Goal: Task Accomplishment & Management: Manage account settings

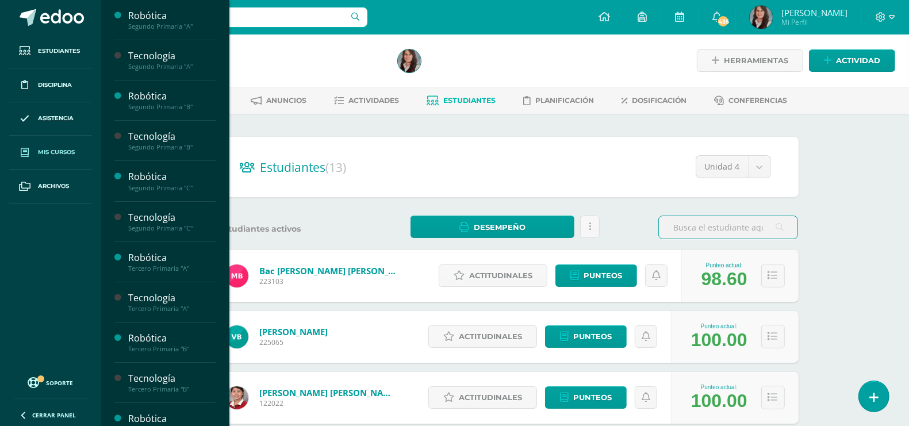
click at [55, 153] on span "Mis cursos" at bounding box center [56, 152] width 37 height 9
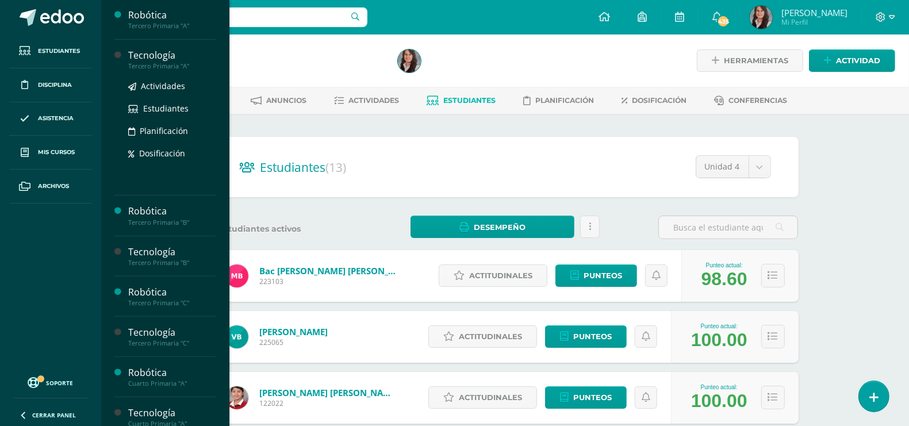
scroll to position [359, 0]
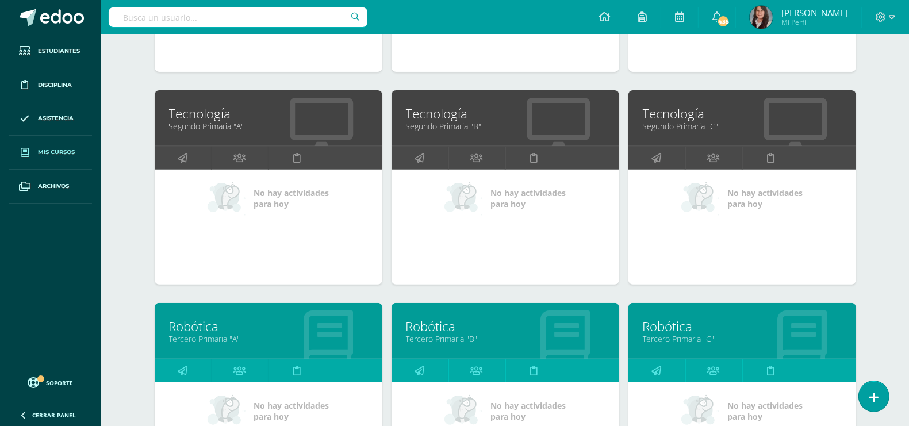
scroll to position [496, 0]
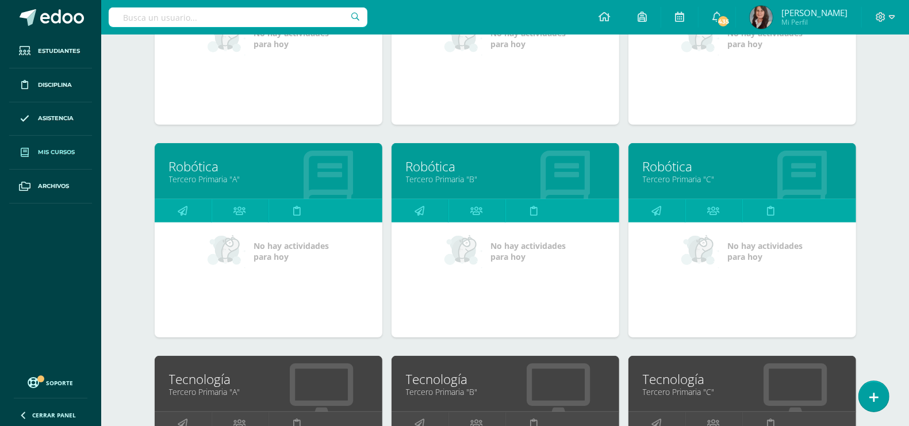
click at [208, 391] on link "Tercero Primaria "A"" at bounding box center [268, 391] width 199 height 11
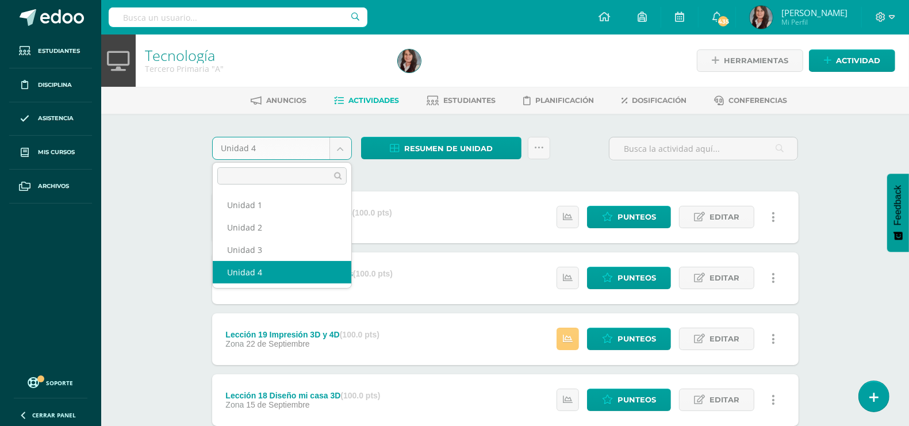
click at [343, 153] on body "Estudiantes Disciplina Asistencia Mis cursos Archivos Soporte Ayuda Reportar un…" at bounding box center [454, 373] width 909 height 746
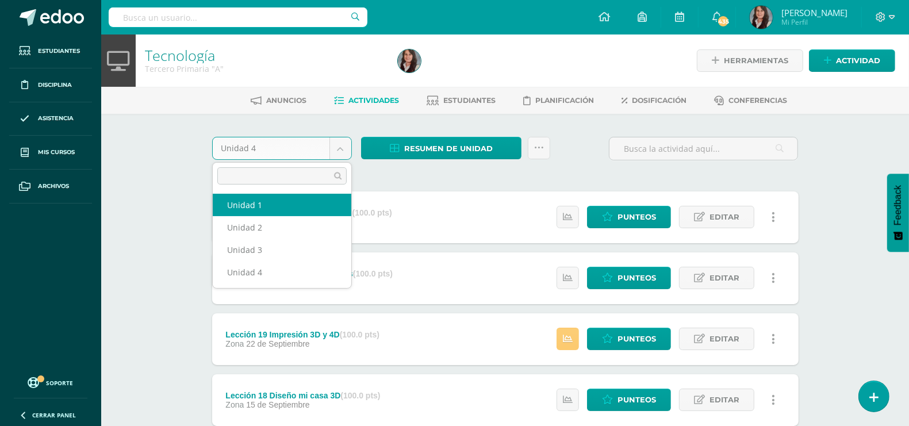
select select "Unidad 1"
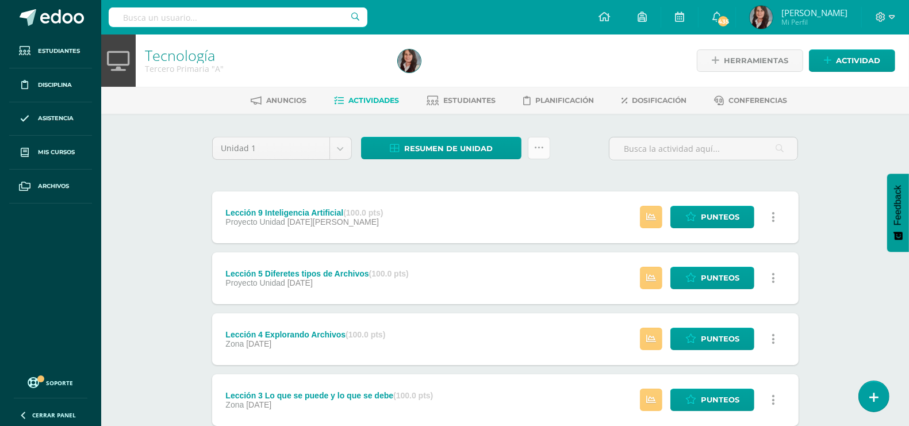
click at [542, 148] on icon at bounding box center [539, 148] width 10 height 10
click at [522, 179] on link "Enviar punteos a revision" at bounding box center [510, 184] width 126 height 28
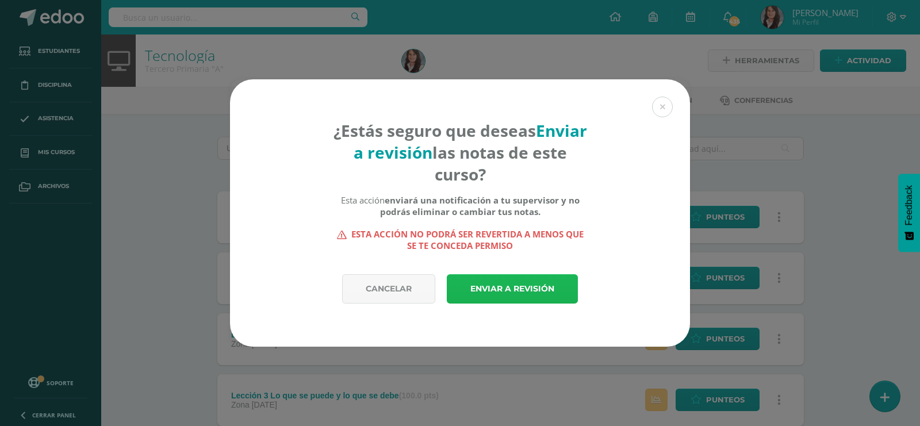
click at [524, 287] on link "Enviar a revisión" at bounding box center [512, 288] width 131 height 29
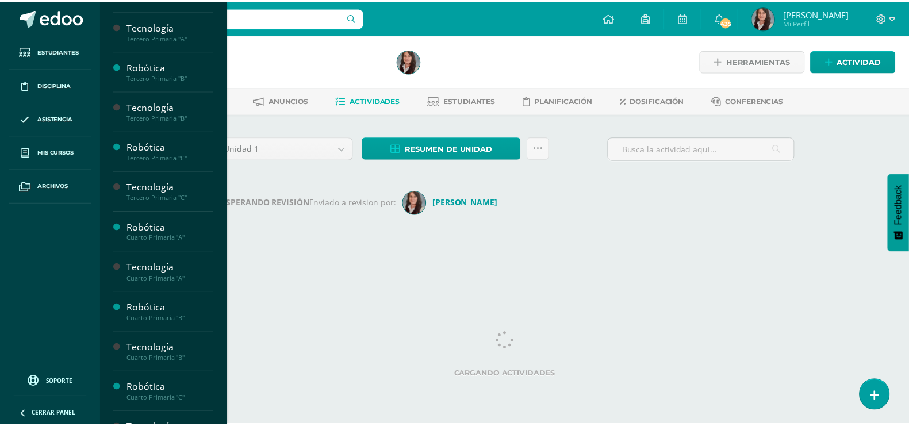
scroll to position [251, 0]
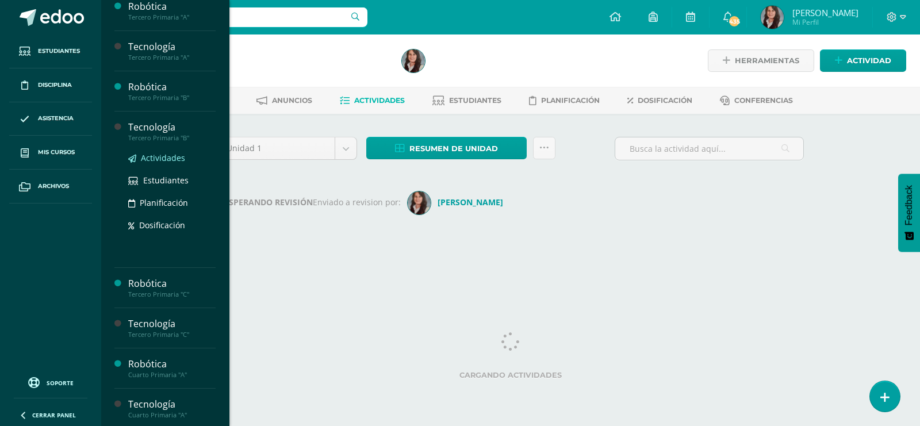
click at [168, 158] on span "Actividades" at bounding box center [163, 157] width 44 height 11
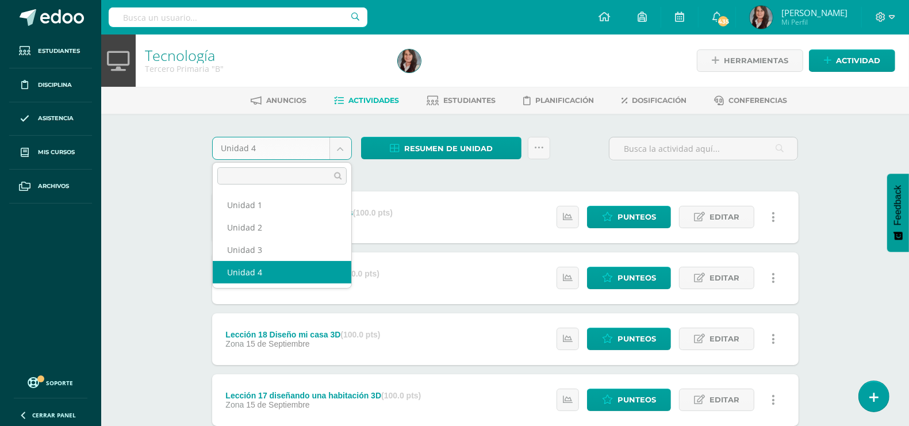
click at [341, 145] on body "Estudiantes Disciplina Asistencia Mis cursos Archivos Soporte Ayuda Reportar un…" at bounding box center [454, 342] width 909 height 685
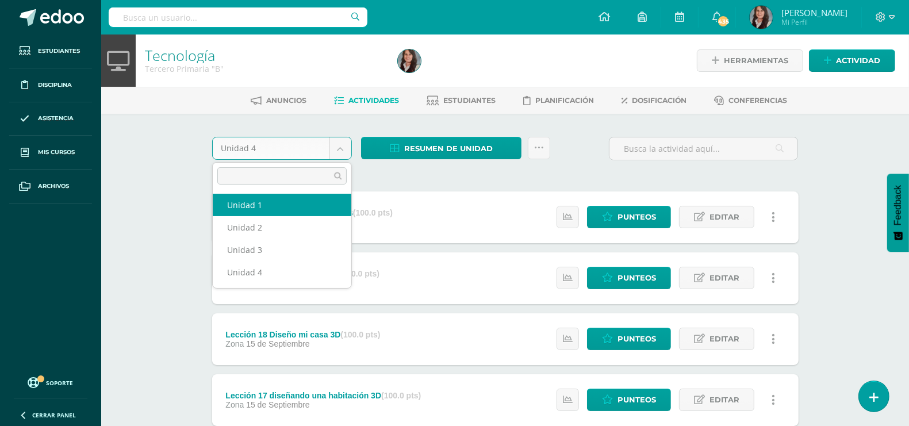
select select "Unidad 1"
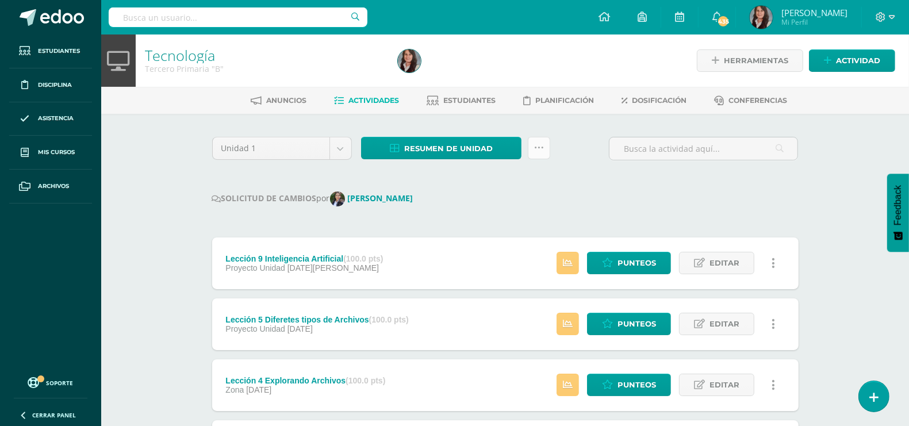
click at [542, 148] on icon at bounding box center [539, 148] width 10 height 10
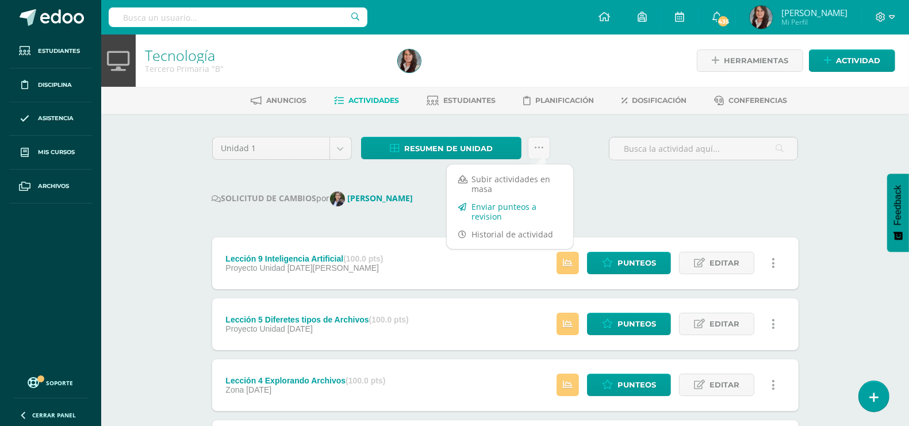
click at [515, 210] on link "Enviar punteos a revision" at bounding box center [510, 212] width 126 height 28
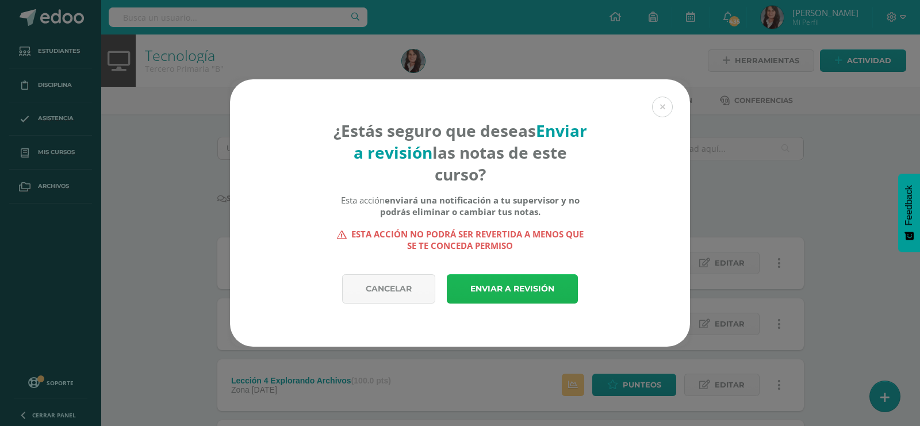
click at [515, 290] on link "Enviar a revisión" at bounding box center [512, 288] width 131 height 29
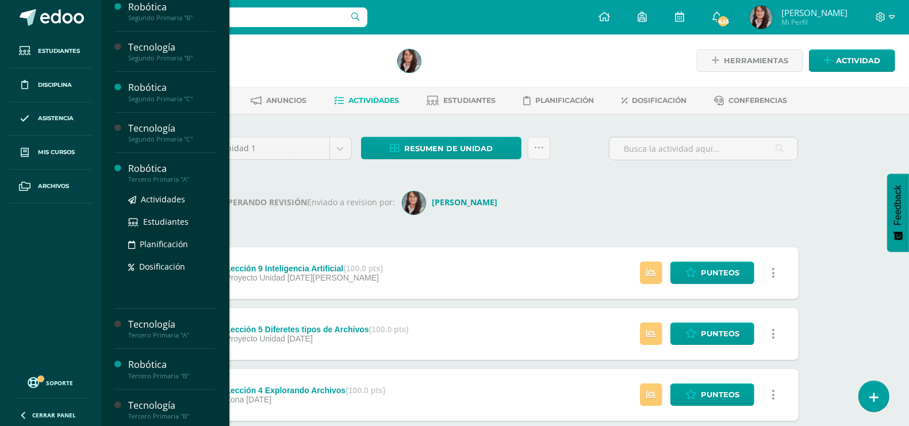
scroll to position [359, 0]
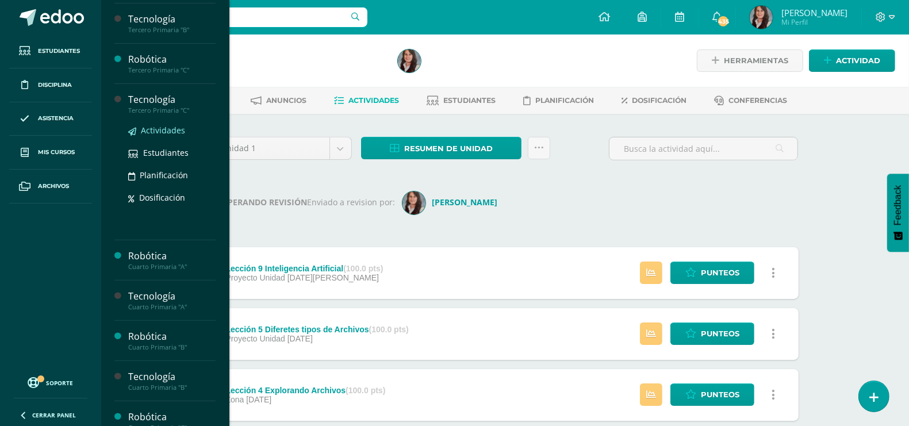
click at [167, 130] on span "Actividades" at bounding box center [163, 130] width 44 height 11
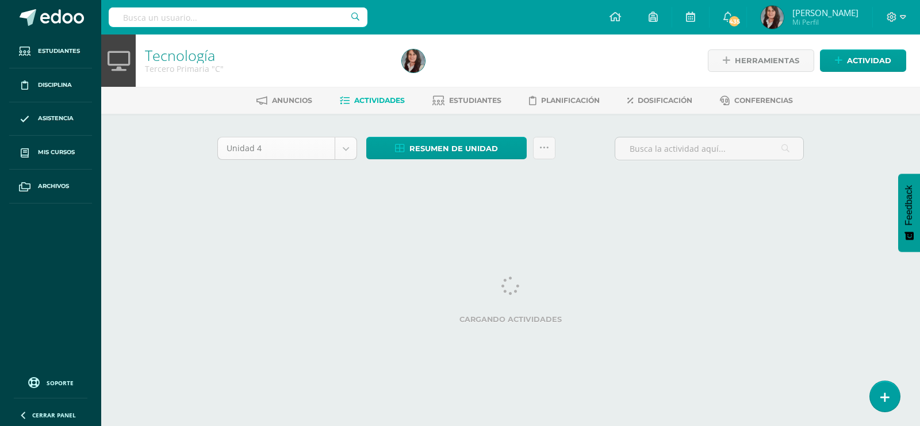
click at [346, 148] on body "Estudiantes Disciplina Asistencia Mis cursos Archivos Soporte Ayuda Reportar un…" at bounding box center [460, 107] width 920 height 214
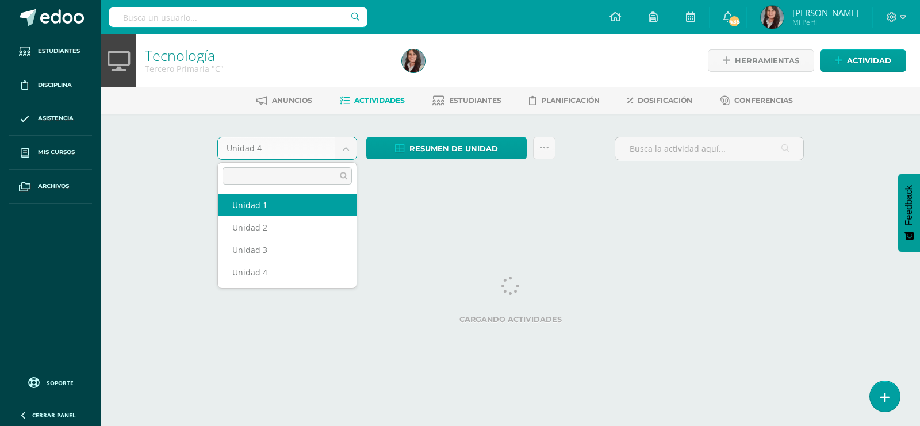
select select "Unidad 1"
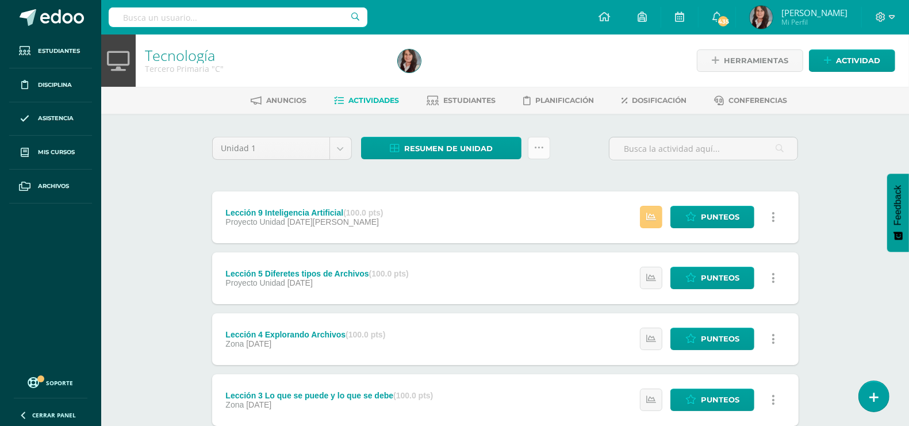
click at [539, 145] on icon at bounding box center [539, 148] width 10 height 10
click at [502, 181] on link "Enviar punteos a revision" at bounding box center [510, 184] width 126 height 28
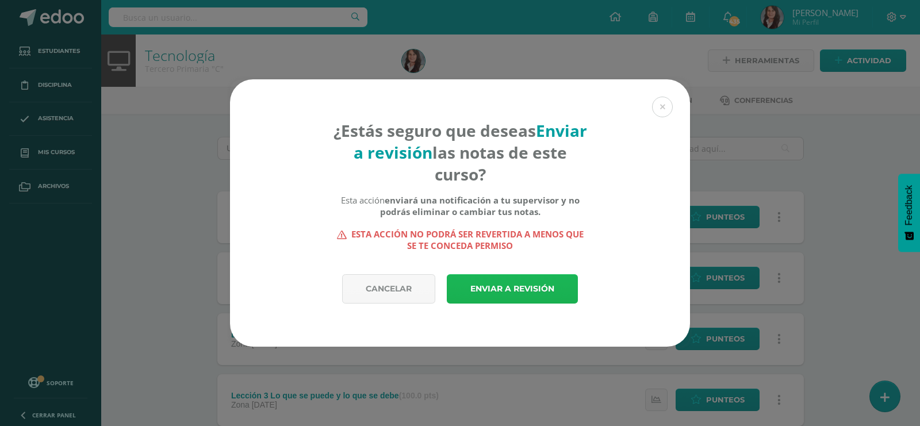
click at [510, 290] on link "Enviar a revisión" at bounding box center [512, 288] width 131 height 29
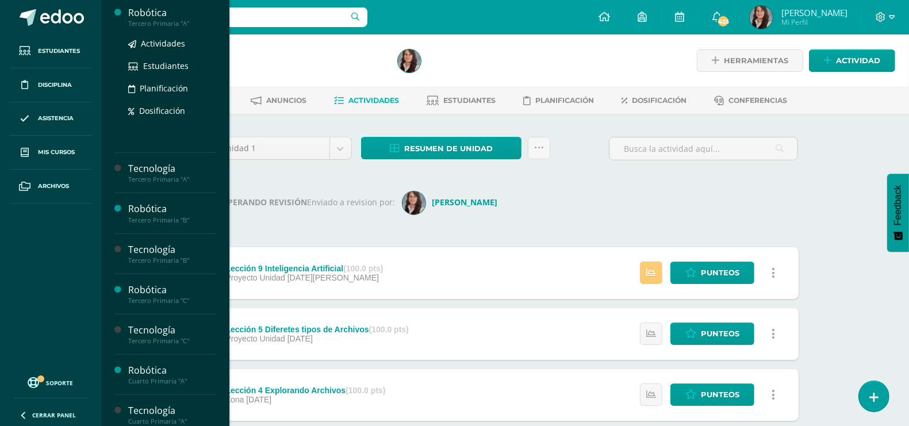
scroll to position [135, 0]
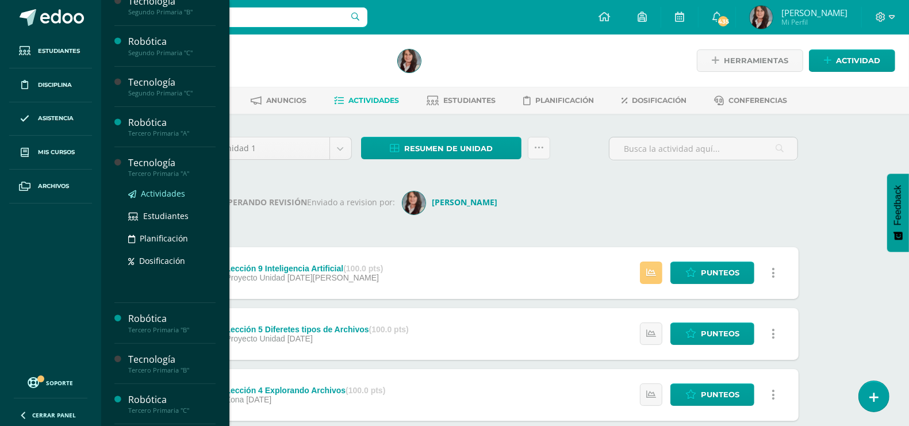
click at [159, 191] on span "Actividades" at bounding box center [163, 193] width 44 height 11
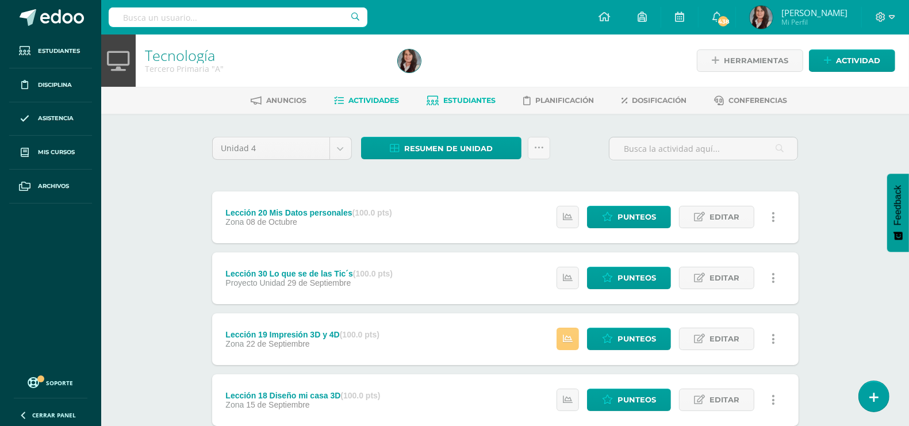
click at [463, 97] on span "Estudiantes" at bounding box center [469, 100] width 52 height 9
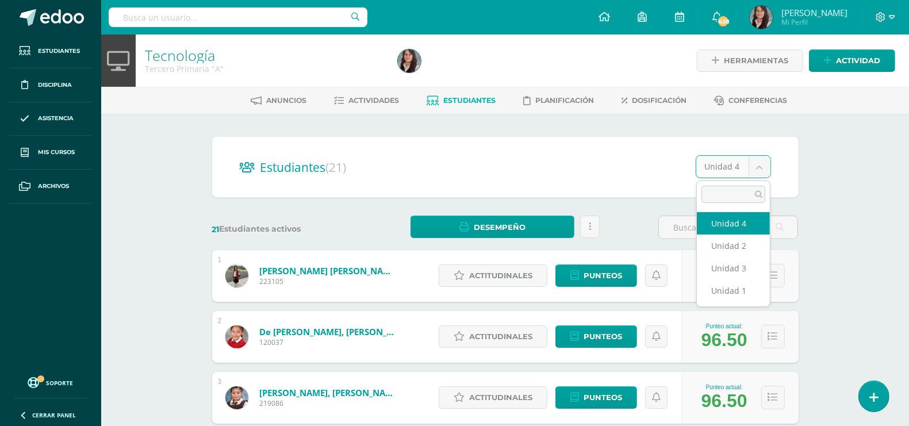
select select "/dashboard/teacher/section/3128/students/?unit=177390"
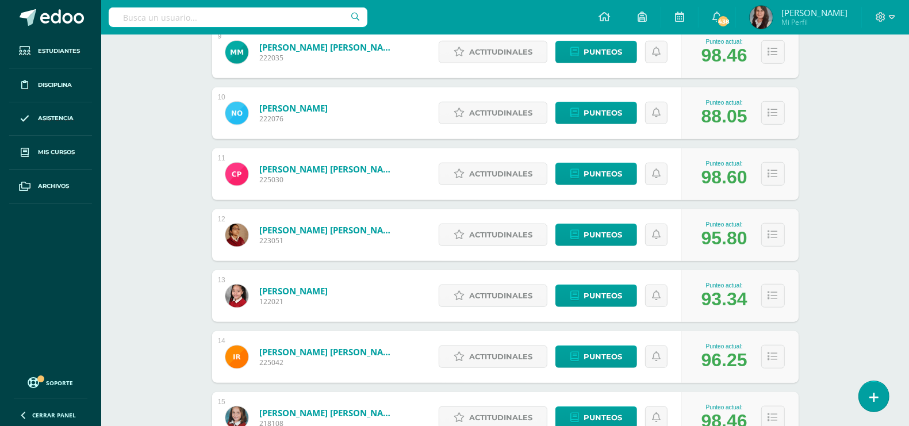
scroll to position [927, 0]
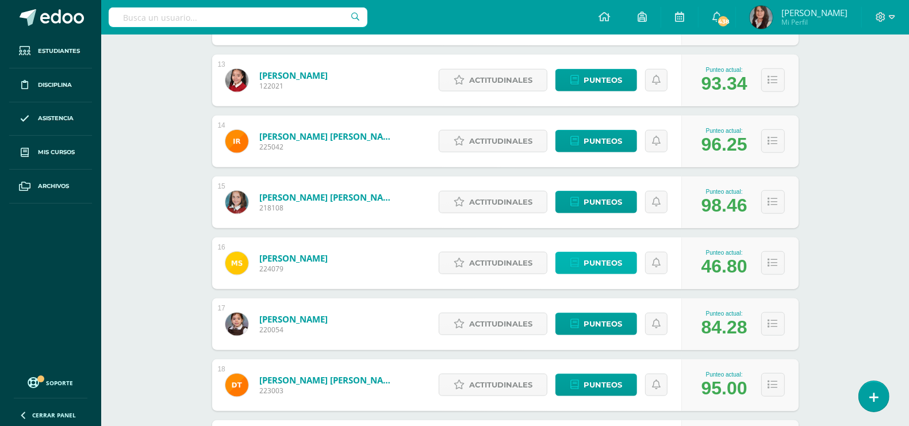
click at [606, 262] on span "Punteos" at bounding box center [603, 262] width 39 height 21
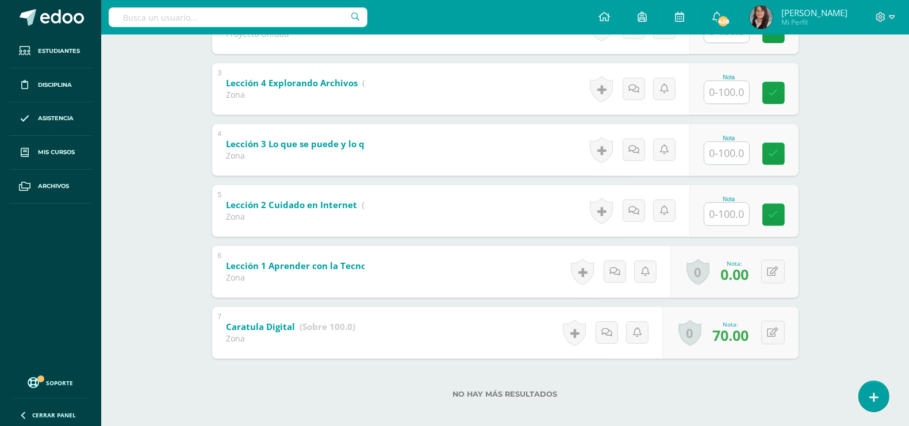
scroll to position [355, 0]
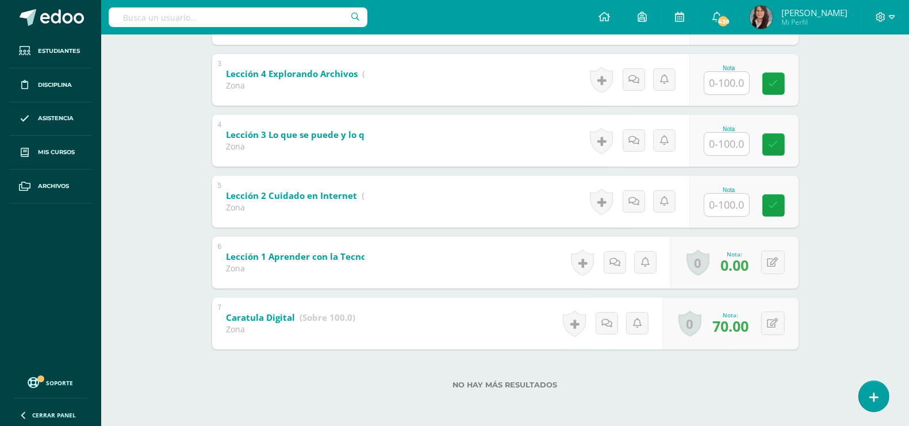
click at [731, 213] on input "text" at bounding box center [726, 205] width 45 height 22
type input "0"
click at [739, 145] on input "text" at bounding box center [726, 144] width 45 height 22
type input "0"
click at [731, 84] on input "text" at bounding box center [726, 83] width 45 height 22
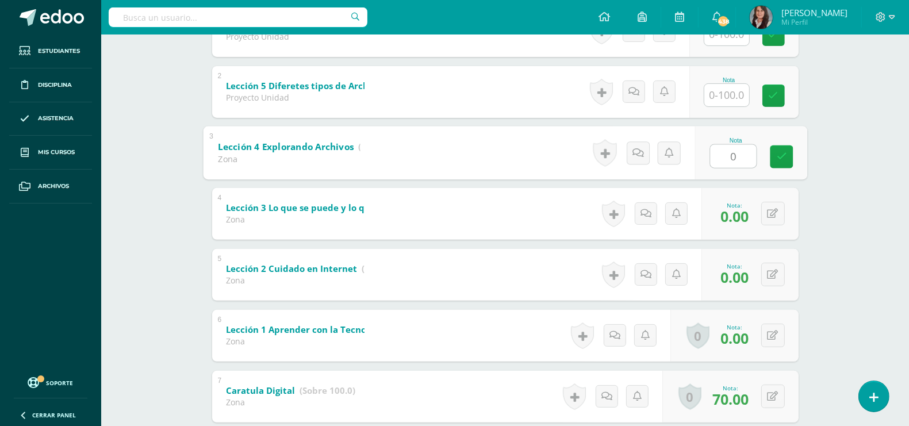
scroll to position [211, 0]
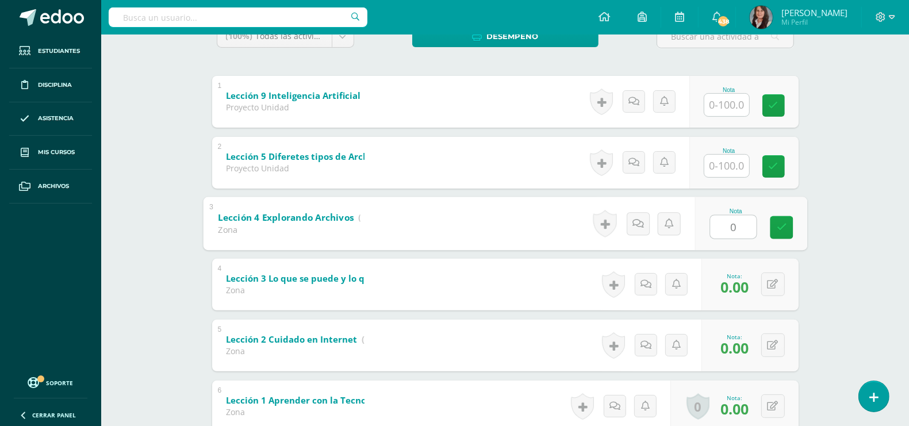
type input "0"
click at [736, 170] on input "text" at bounding box center [726, 166] width 45 height 22
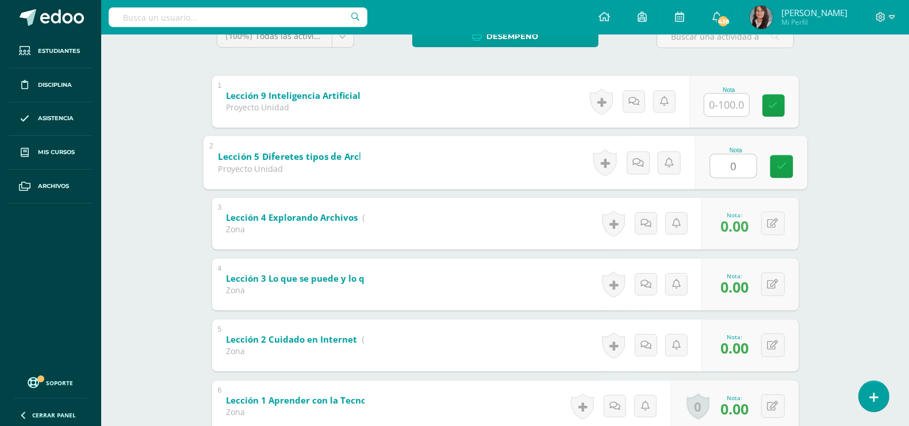
type input "0"
click at [734, 110] on input "text" at bounding box center [733, 104] width 46 height 23
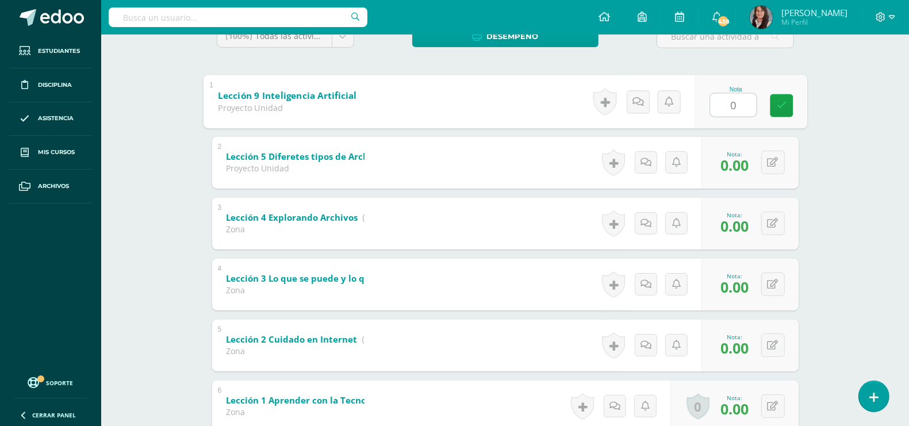
type input "0"
click at [849, 221] on div "Tecnología Tercero Primaria "A" Herramientas Detalle de asistencias Actividad A…" at bounding box center [505, 197] width 808 height 746
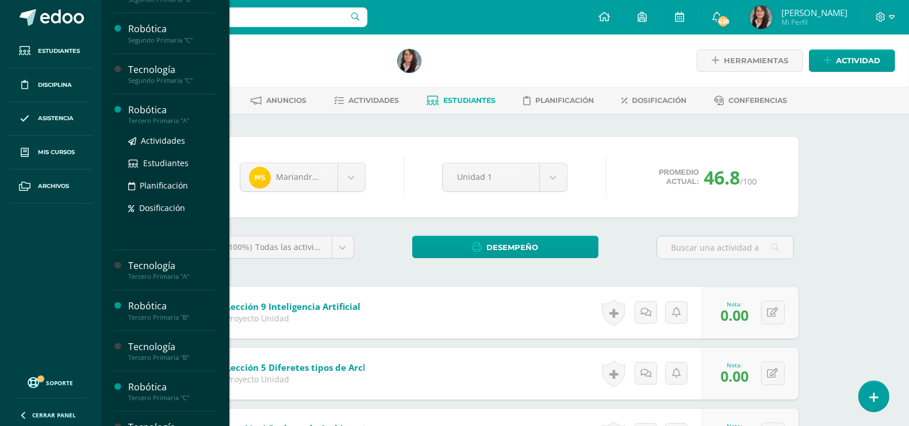
scroll to position [359, 0]
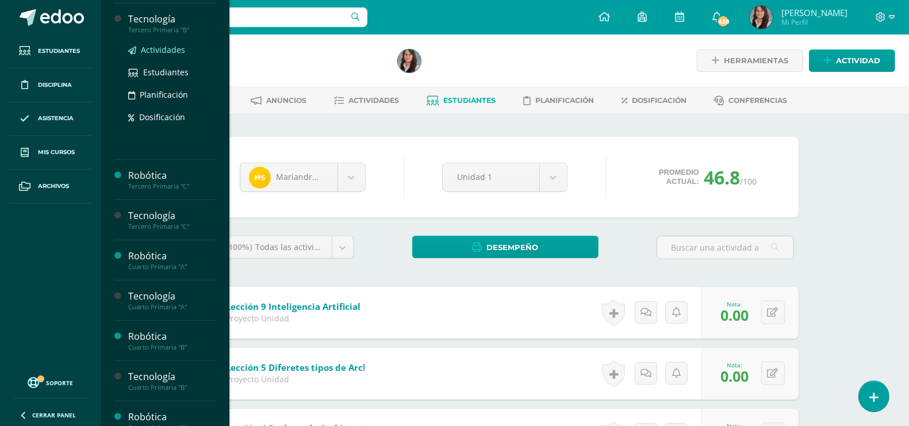
click at [164, 47] on span "Actividades" at bounding box center [163, 49] width 44 height 11
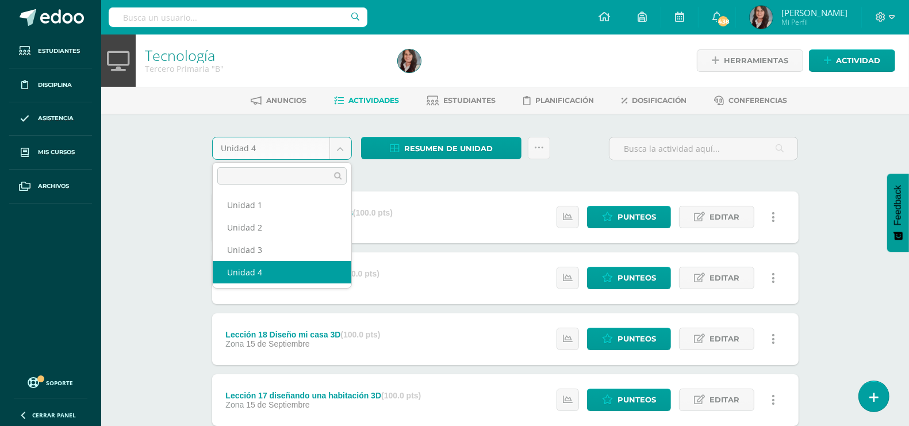
click at [340, 147] on body "Estudiantes Disciplina Asistencia Mis cursos Archivos Soporte Ayuda Reportar un…" at bounding box center [454, 342] width 909 height 685
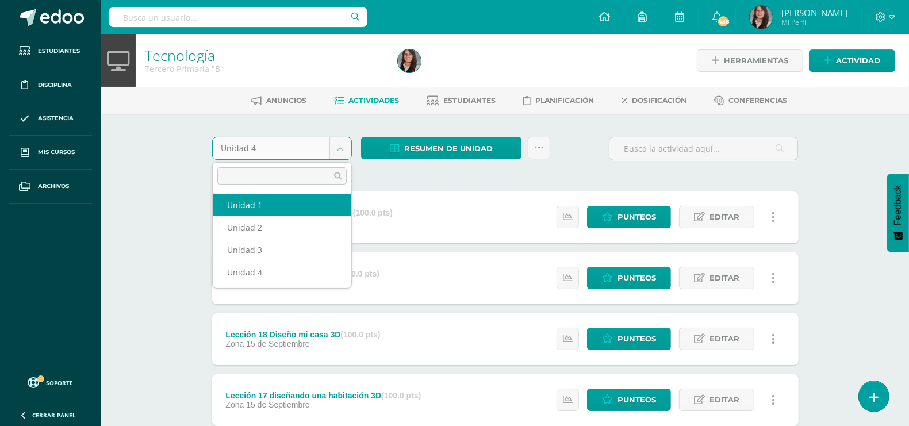
select select "Unidad 1"
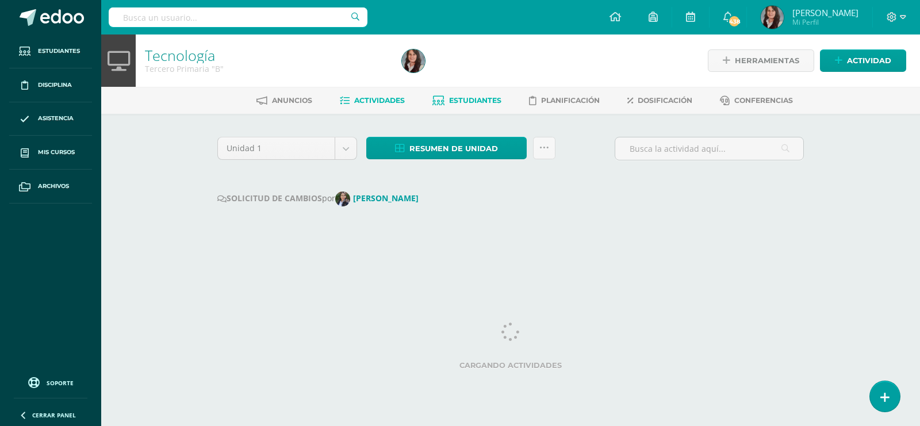
click at [472, 101] on span "Estudiantes" at bounding box center [475, 100] width 52 height 9
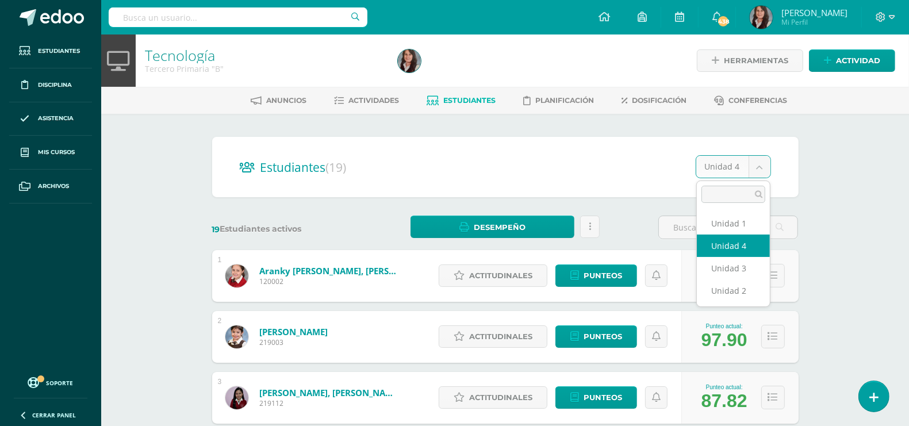
select select "/dashboard/teacher/section/3129/students/?unit=177399"
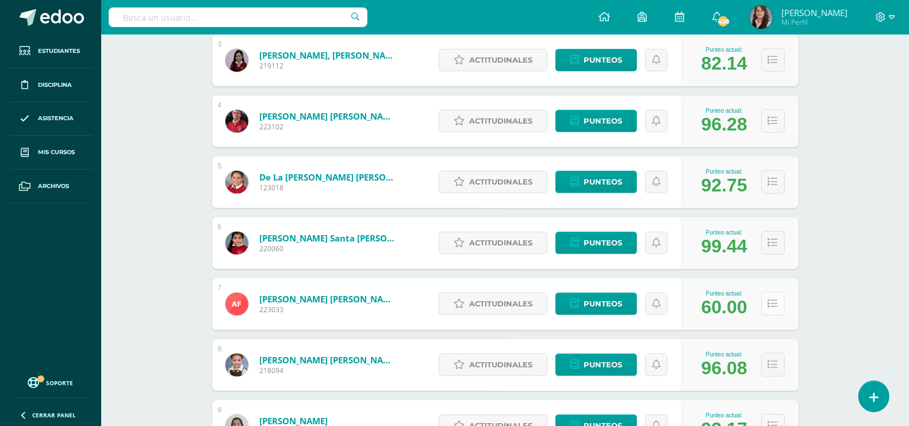
scroll to position [431, 0]
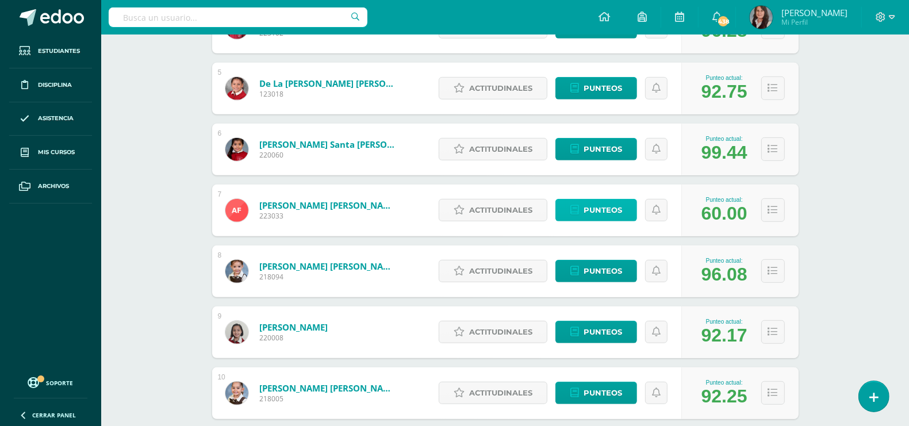
click at [608, 211] on span "Punteos" at bounding box center [603, 209] width 39 height 21
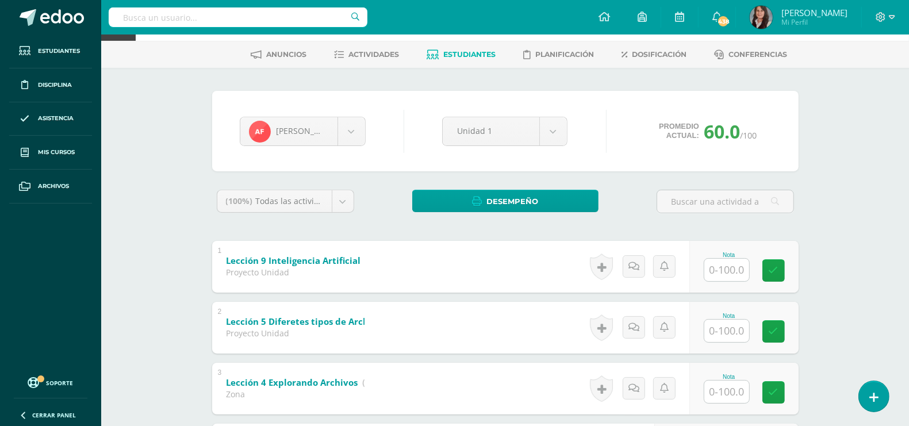
scroll to position [72, 0]
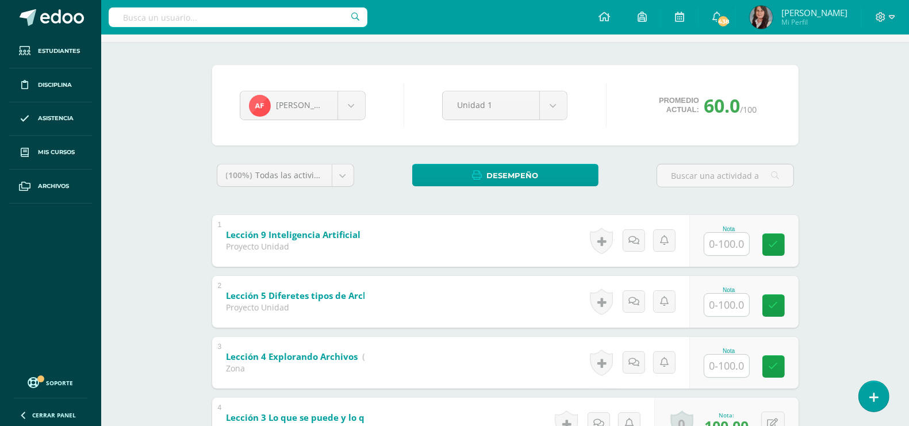
click at [731, 255] on div at bounding box center [727, 244] width 46 height 24
click at [735, 243] on input "text" at bounding box center [726, 244] width 45 height 22
type input "0"
click at [728, 302] on input "text" at bounding box center [726, 305] width 45 height 22
type input "0"
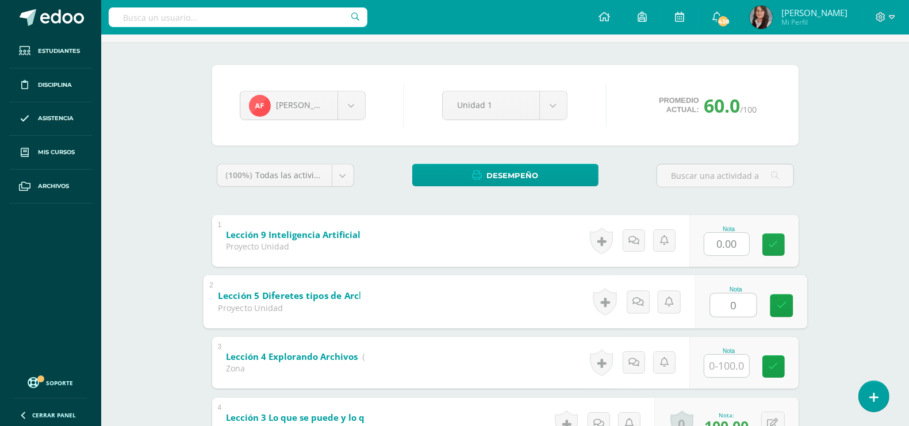
click at [737, 352] on div "Nota" at bounding box center [729, 351] width 51 height 6
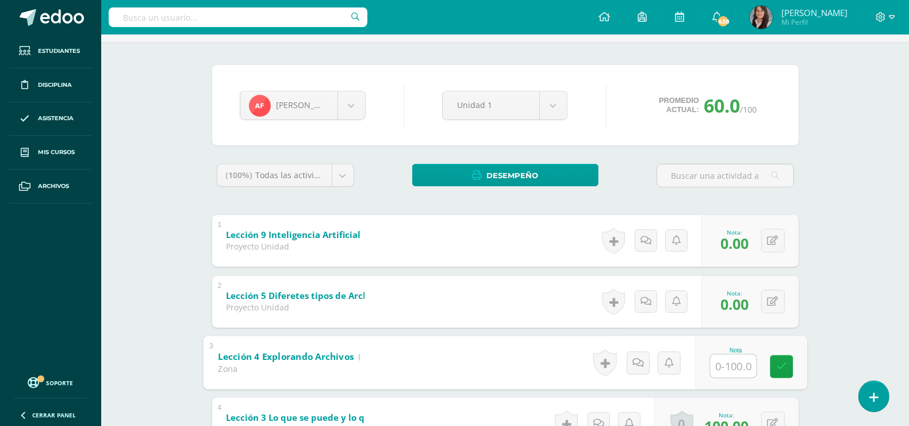
click at [731, 369] on input "text" at bounding box center [733, 365] width 46 height 23
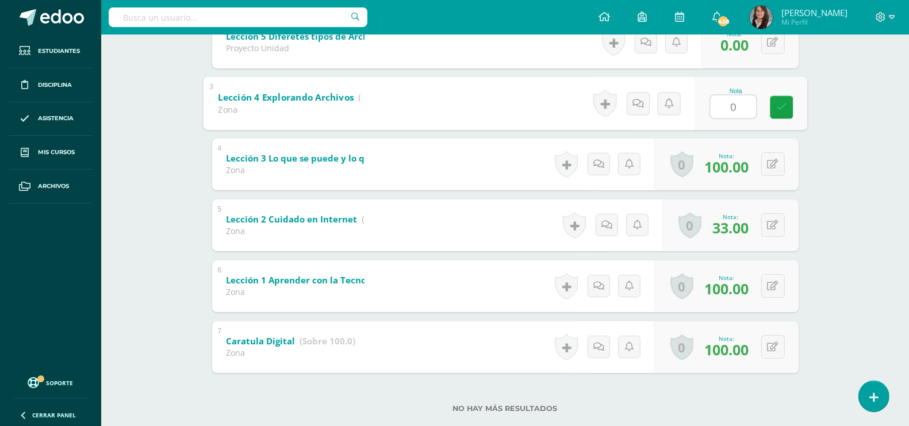
scroll to position [355, 0]
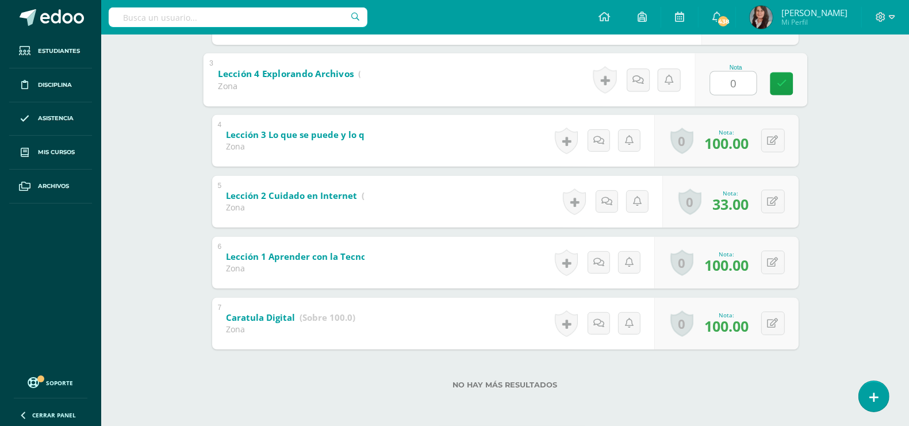
type input "0"
click at [824, 182] on div "Tecnología Tercero Primaria "B" Herramientas Detalle de asistencias Actividad A…" at bounding box center [505, 53] width 808 height 746
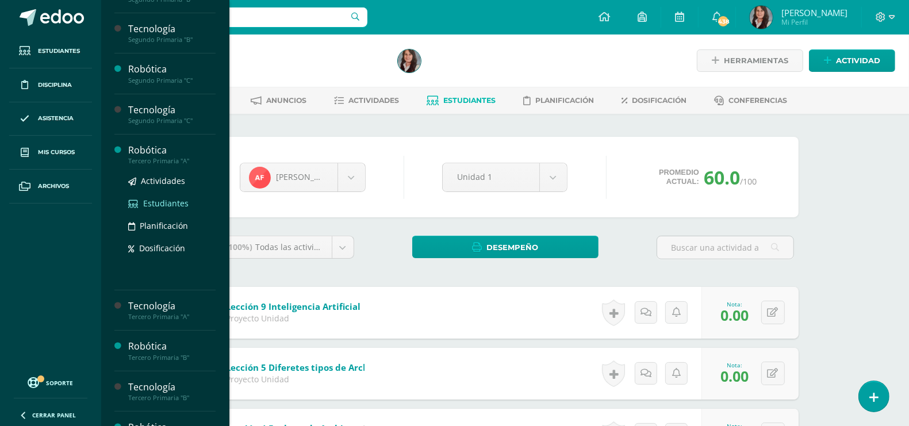
scroll to position [144, 0]
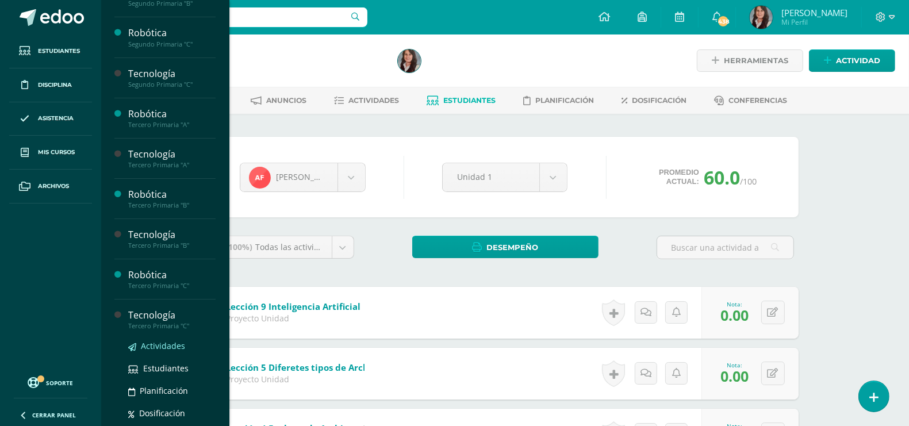
click at [157, 344] on span "Actividades" at bounding box center [163, 345] width 44 height 11
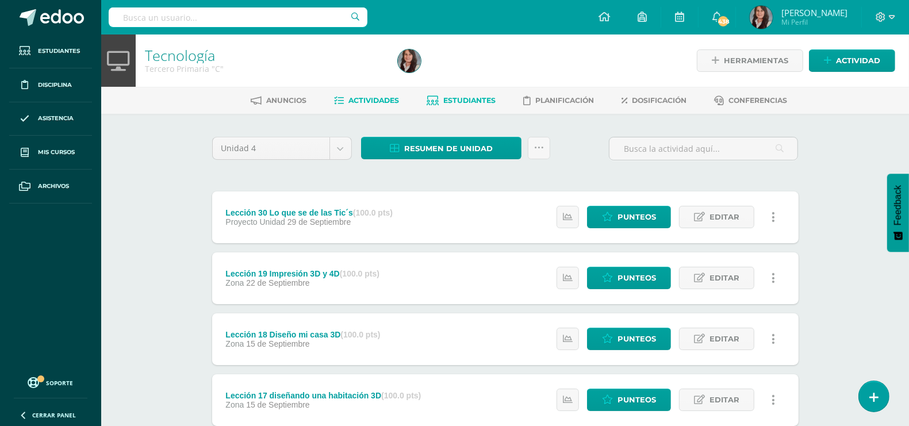
click at [452, 102] on span "Estudiantes" at bounding box center [469, 100] width 52 height 9
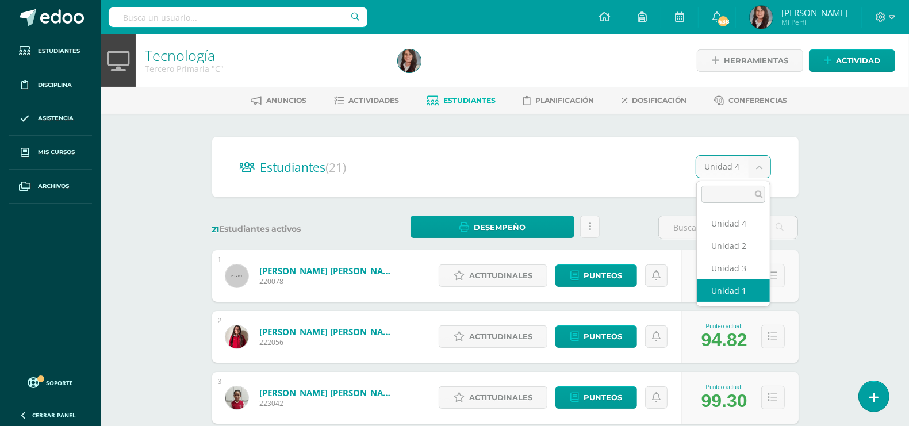
select select "/dashboard/teacher/section/3130/students/?unit=177408"
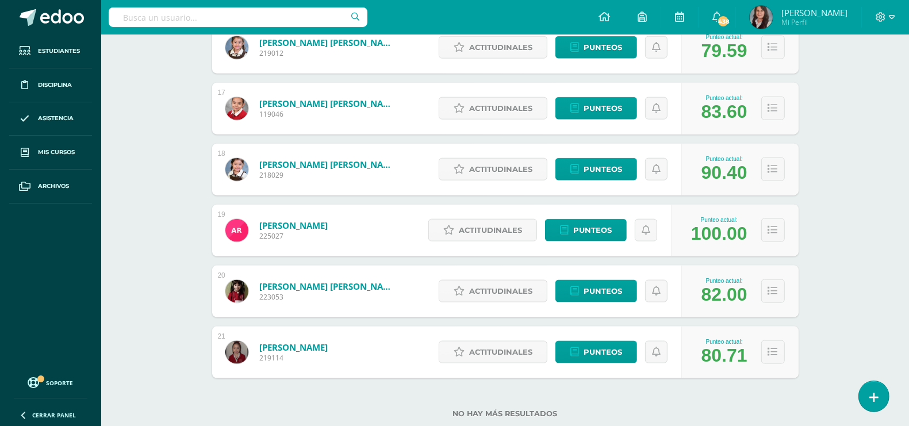
scroll to position [1171, 0]
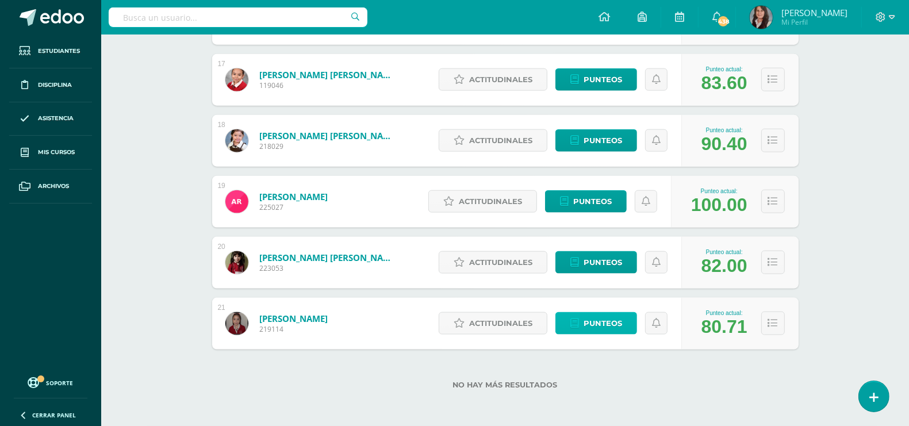
click at [609, 323] on span "Punteos" at bounding box center [603, 323] width 39 height 21
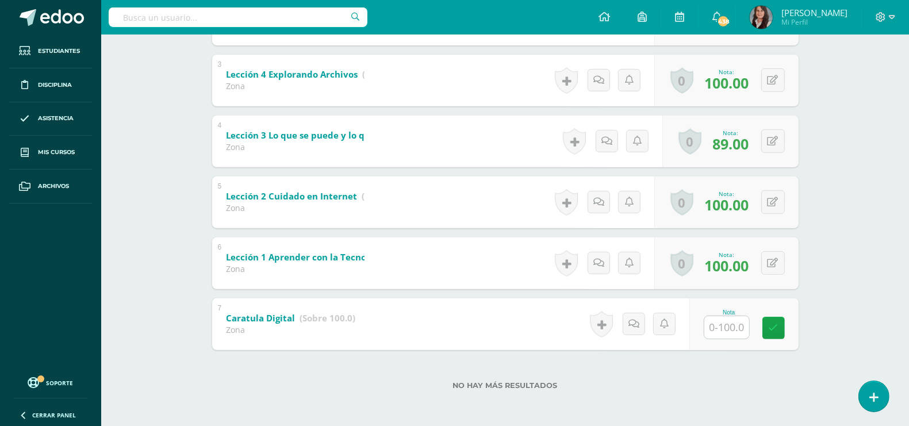
scroll to position [355, 0]
click at [728, 332] on input "text" at bounding box center [726, 327] width 45 height 22
type input "100"
click at [747, 366] on div "No hay más resultados" at bounding box center [505, 376] width 586 height 53
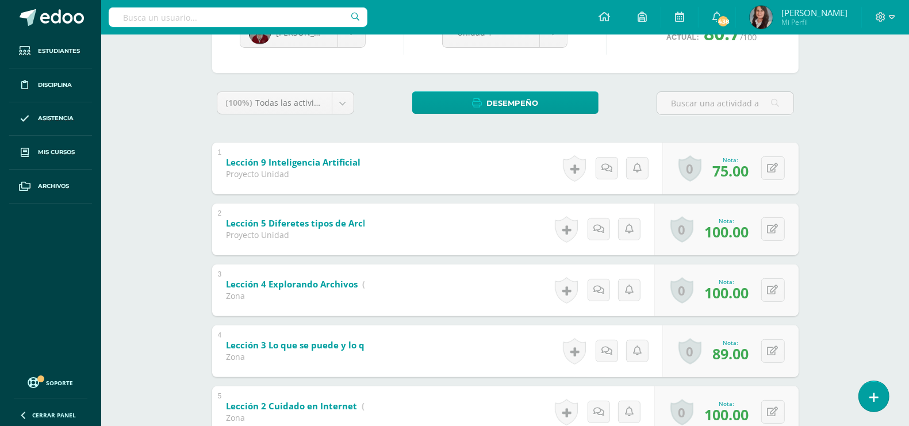
scroll to position [0, 0]
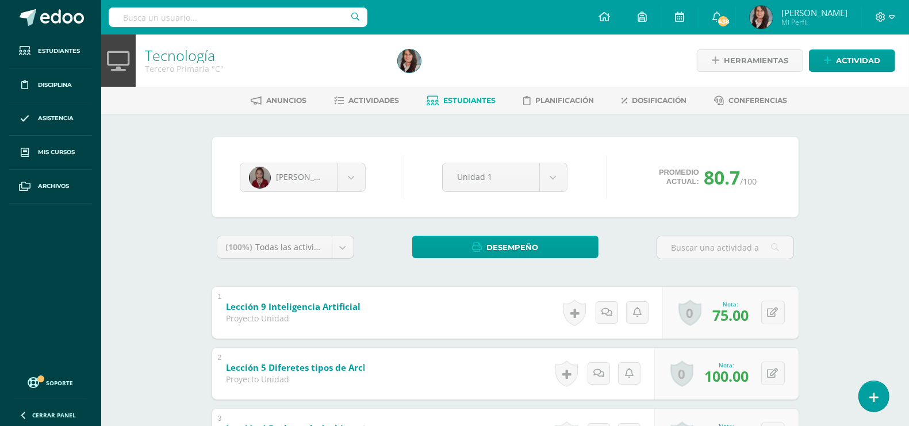
click at [474, 96] on span "Estudiantes" at bounding box center [469, 100] width 52 height 9
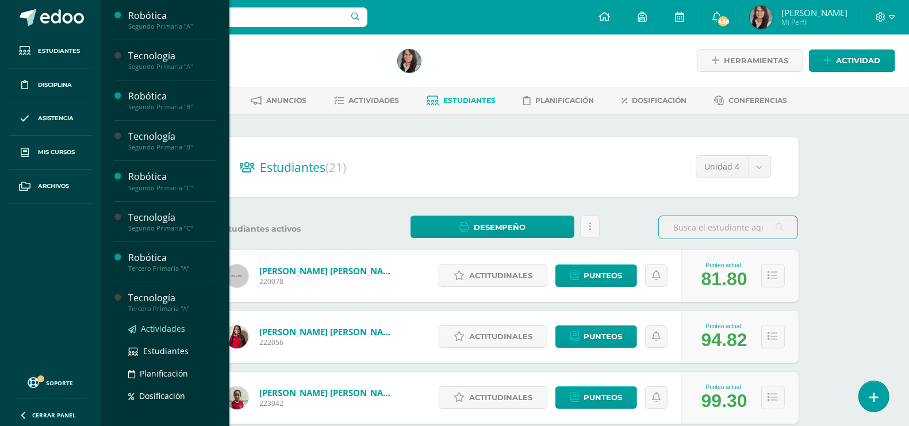
click at [174, 326] on span "Actividades" at bounding box center [163, 328] width 44 height 11
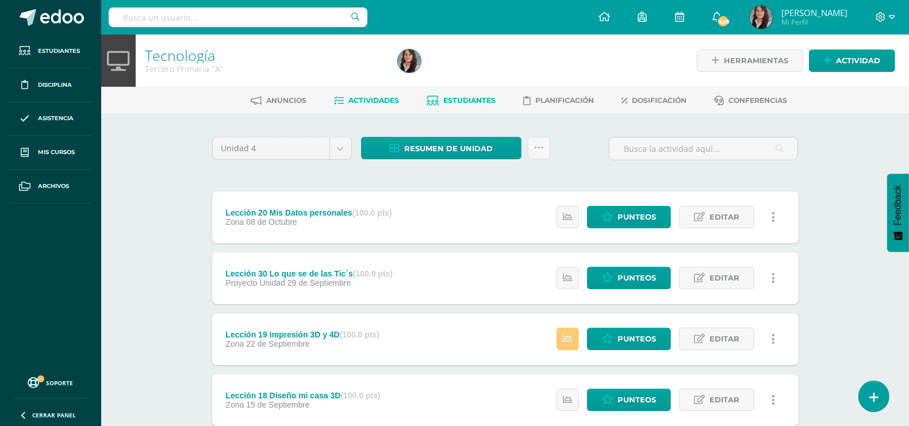
click at [447, 99] on span "Estudiantes" at bounding box center [469, 100] width 52 height 9
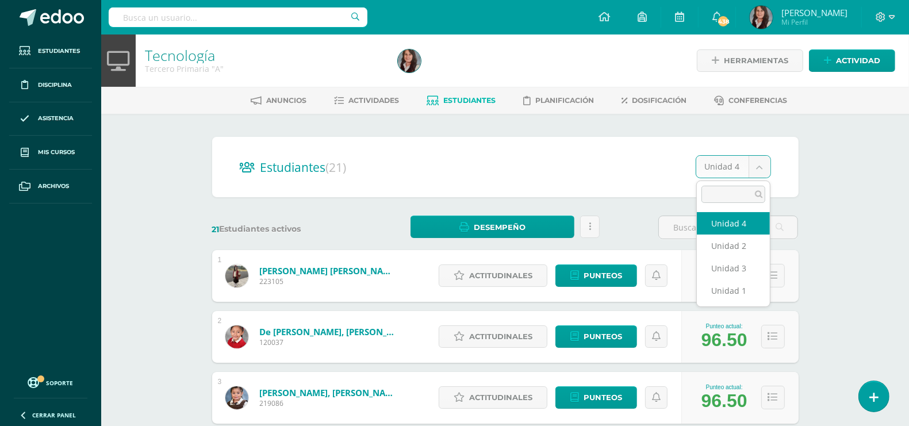
select select "/dashboard/teacher/section/3128/students/?unit=177390"
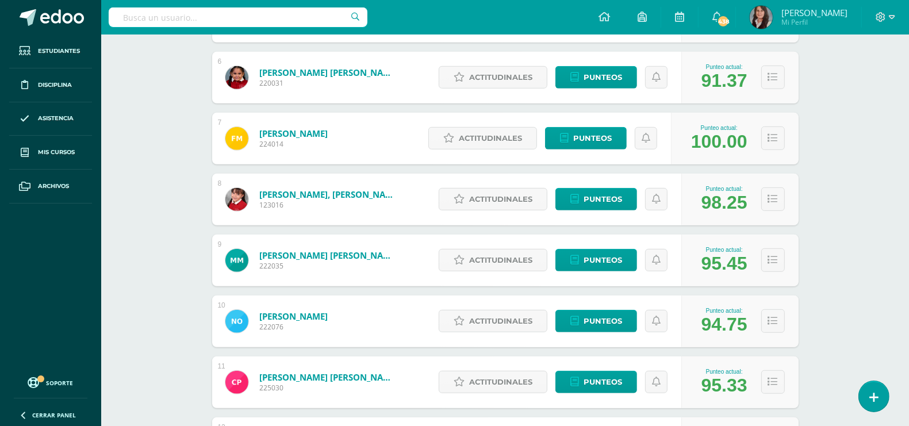
scroll to position [504, 0]
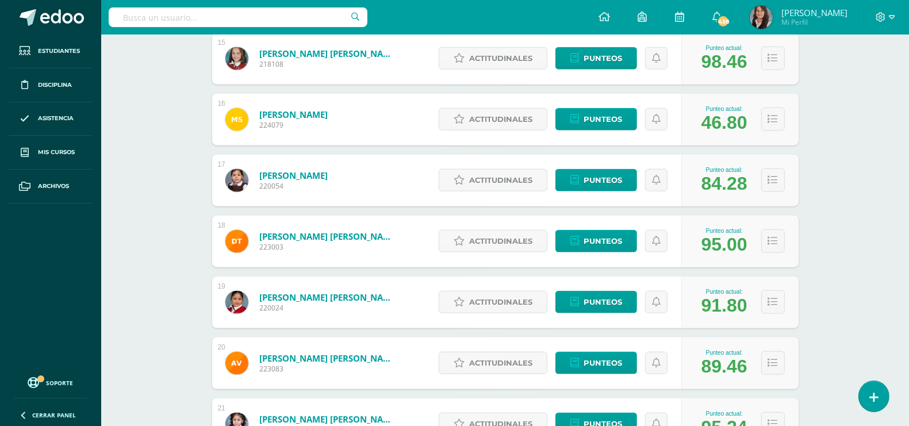
scroll to position [999, 0]
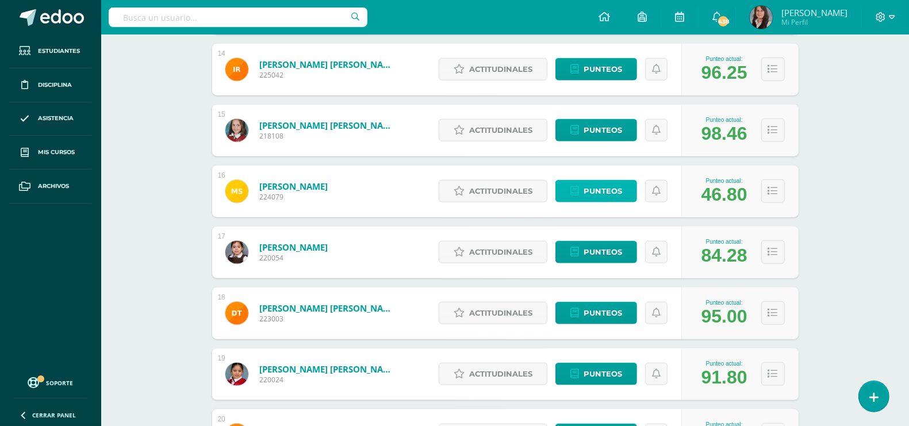
click at [585, 189] on span "Punteos" at bounding box center [603, 191] width 39 height 21
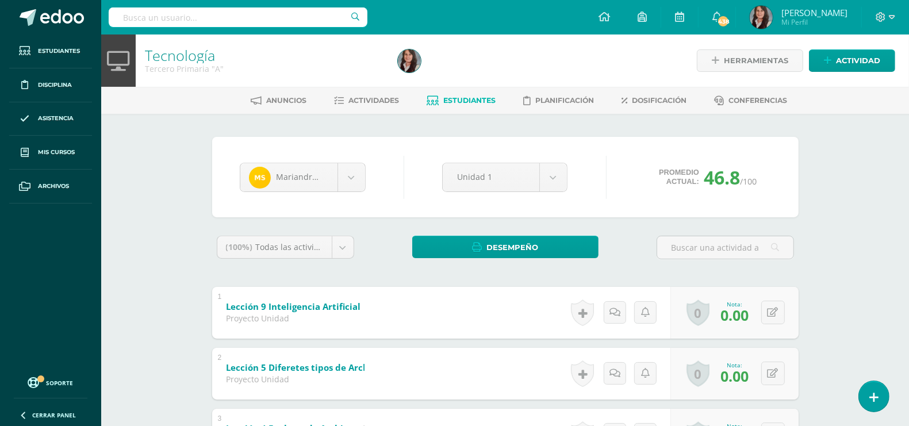
click at [868, 225] on div "Tecnología Tercero Primaria "A" Herramientas Detalle de asistencias Actividad A…" at bounding box center [505, 407] width 808 height 746
